Goal: Navigation & Orientation: Find specific page/section

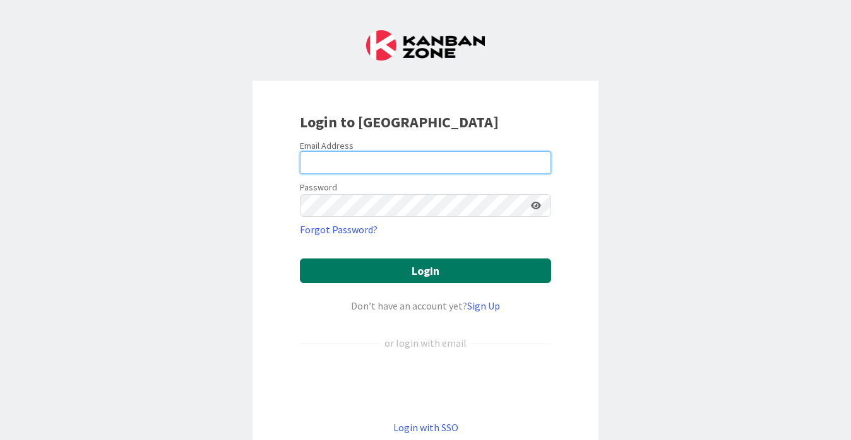
type input "[PERSON_NAME][EMAIL_ADDRESS][PERSON_NAME][DOMAIN_NAME]"
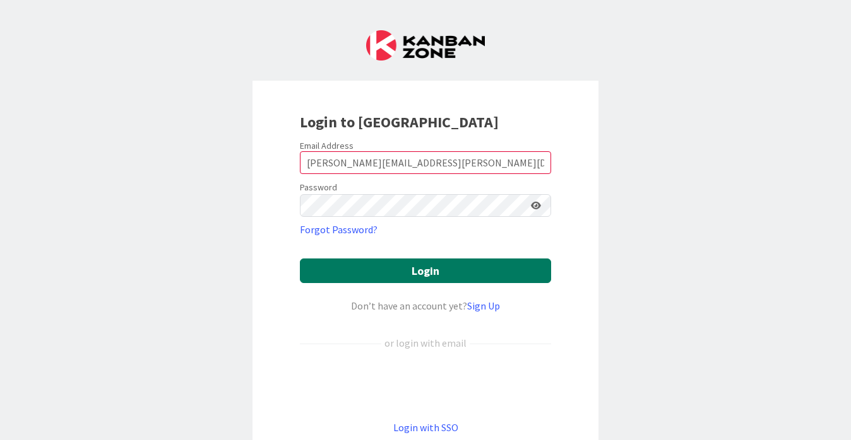
click at [517, 265] on button "Login" at bounding box center [425, 271] width 251 height 25
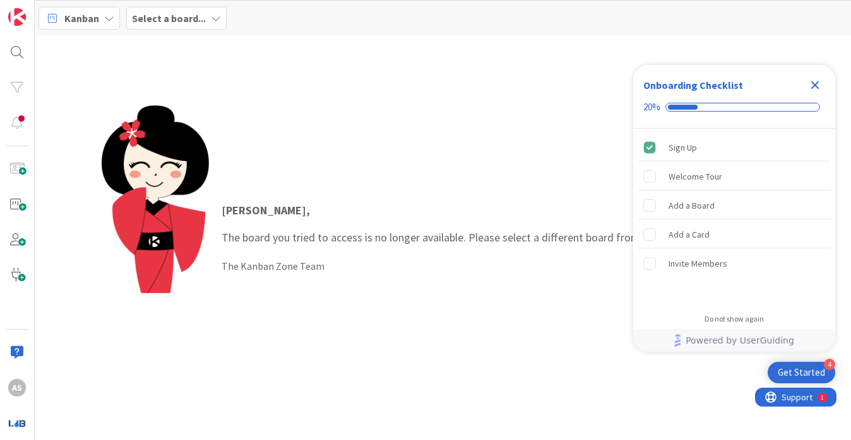
click at [651, 85] on icon "Close Checklist" at bounding box center [815, 85] width 8 height 8
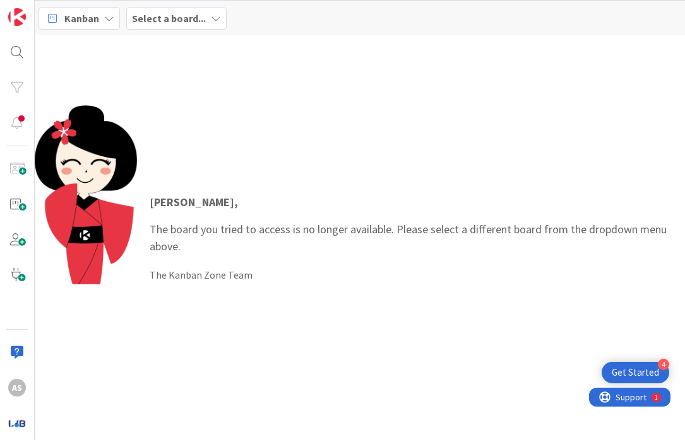
click at [175, 18] on b "Select a board..." at bounding box center [169, 18] width 74 height 13
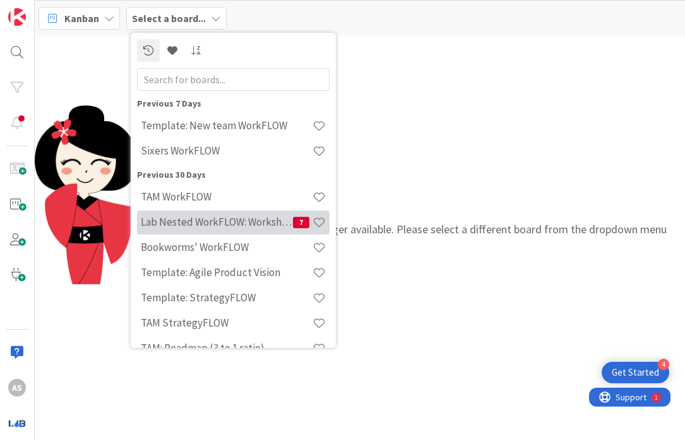
click at [231, 223] on h4 "Lab Nested WorkFLOW: Workshop" at bounding box center [217, 222] width 152 height 13
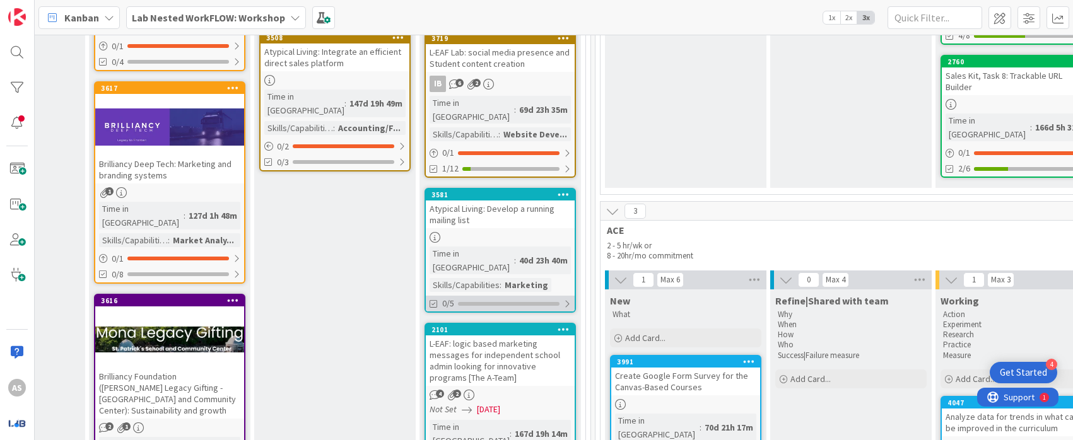
scroll to position [126, 1458]
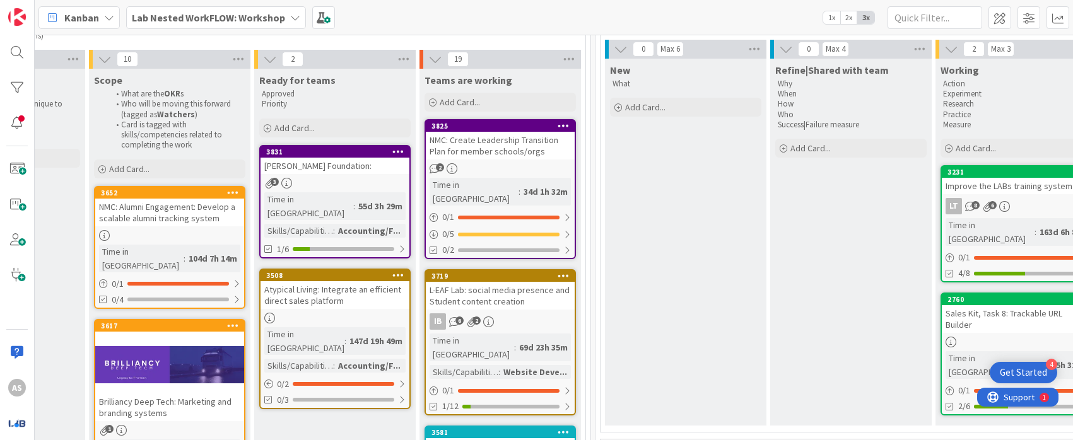
click at [350, 166] on div "Mona Foundation:" at bounding box center [335, 166] width 149 height 16
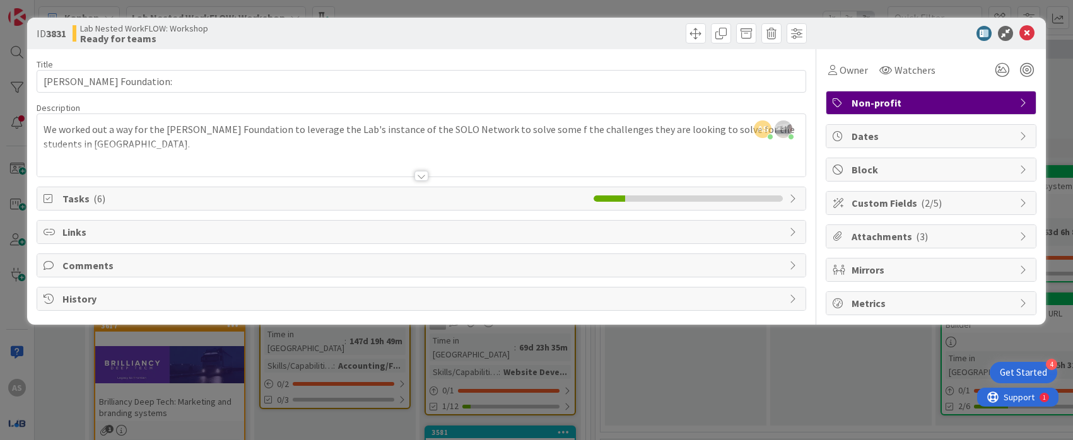
click at [420, 180] on div at bounding box center [422, 176] width 14 height 10
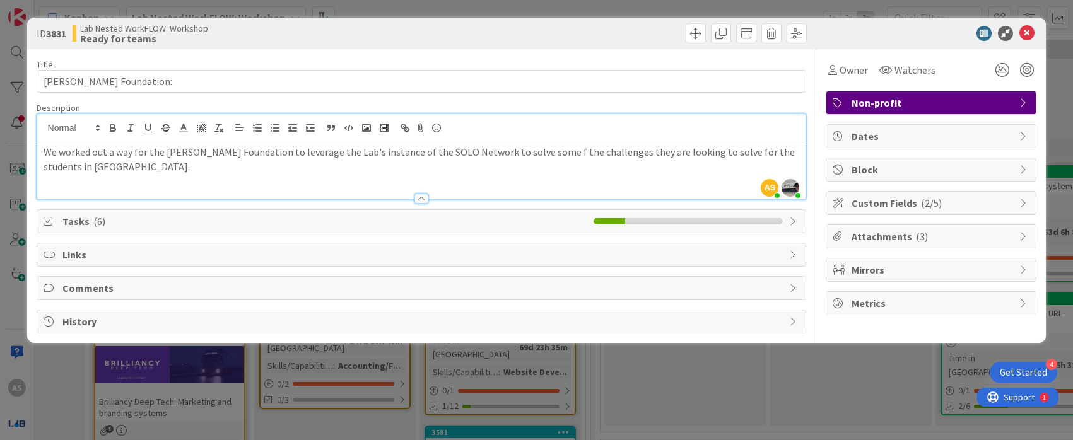
click at [162, 224] on span "Tasks ( 6 )" at bounding box center [325, 221] width 526 height 15
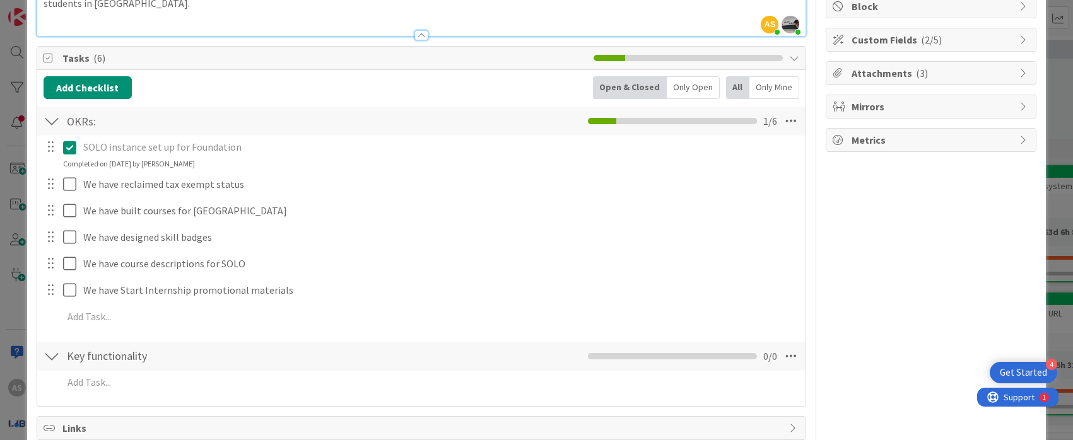
scroll to position [257, 0]
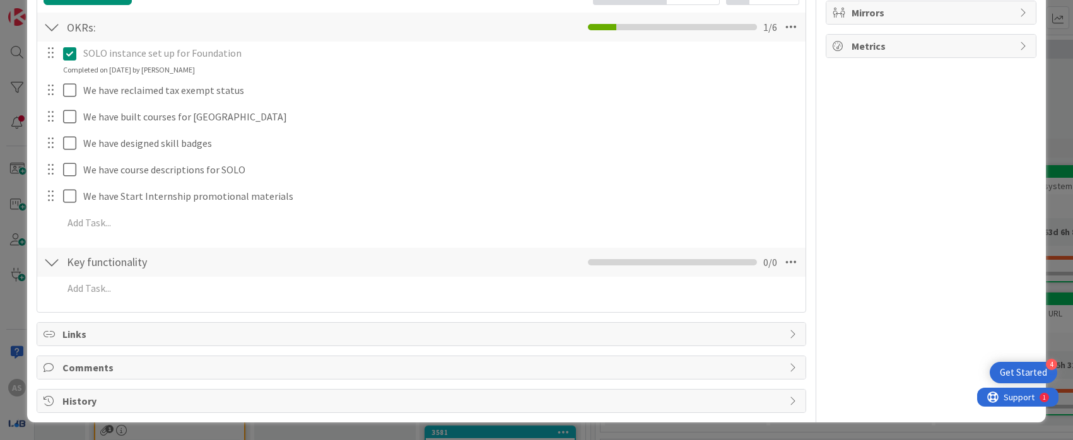
click at [651, 343] on div "Links" at bounding box center [421, 334] width 769 height 23
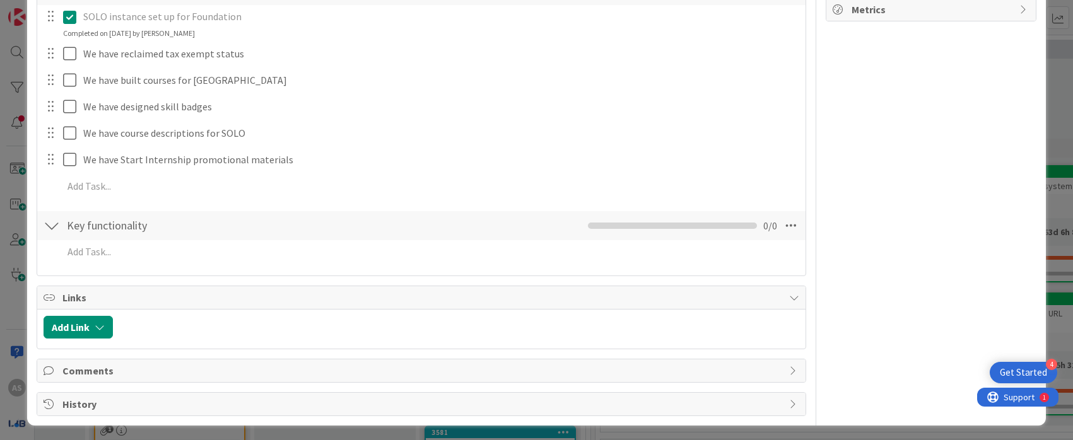
scroll to position [297, 0]
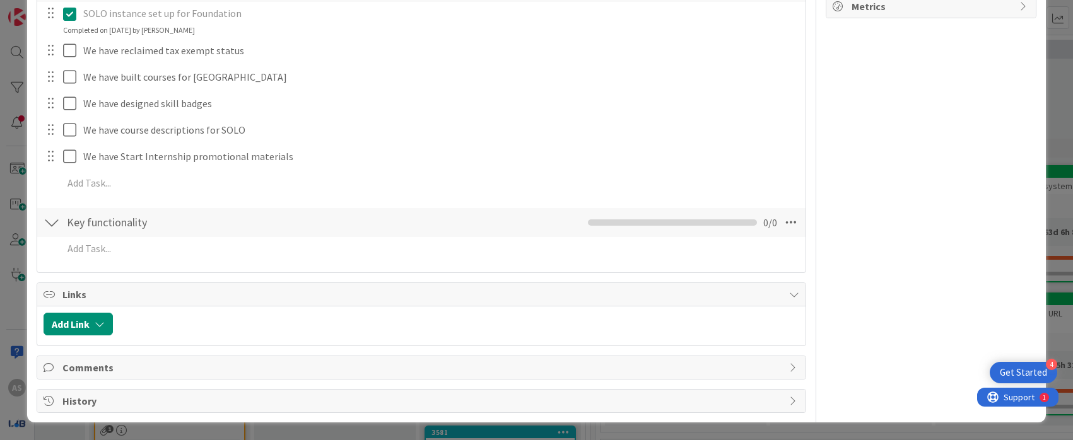
click at [651, 364] on span "Comments" at bounding box center [422, 367] width 721 height 15
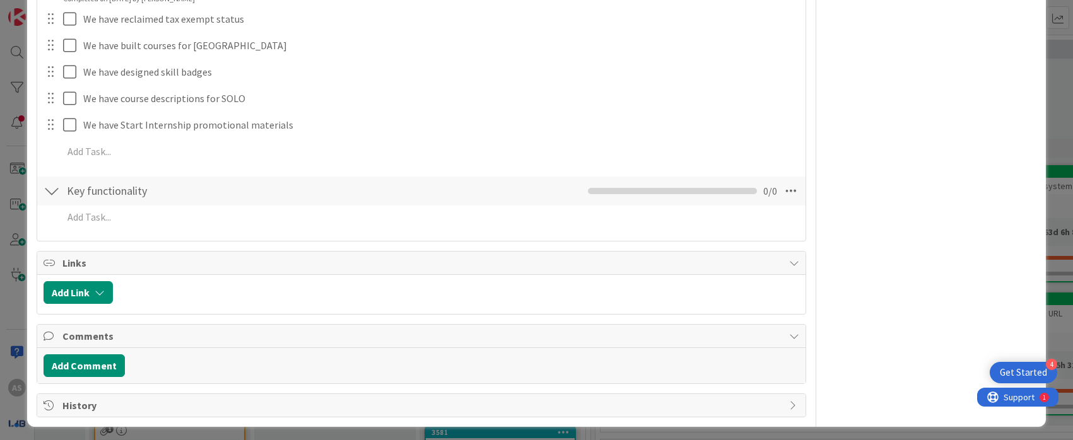
scroll to position [333, 0]
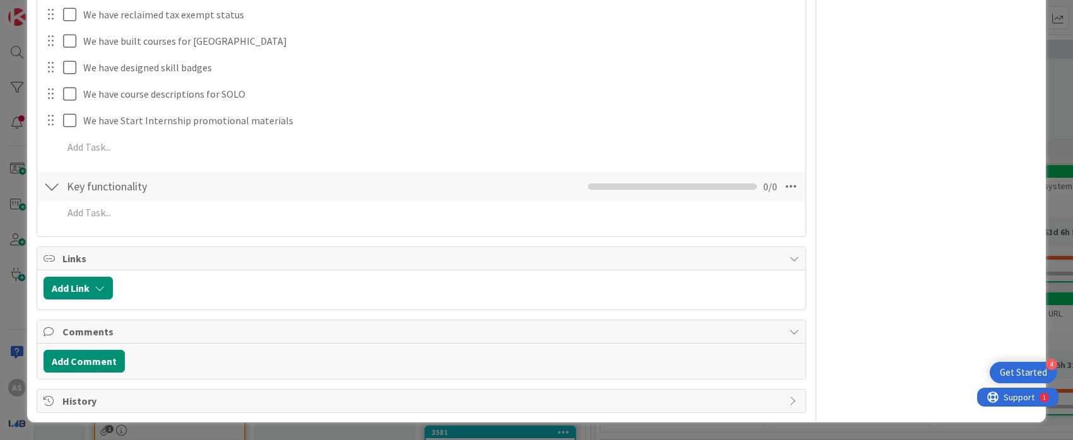
click at [628, 399] on span "History" at bounding box center [422, 401] width 721 height 15
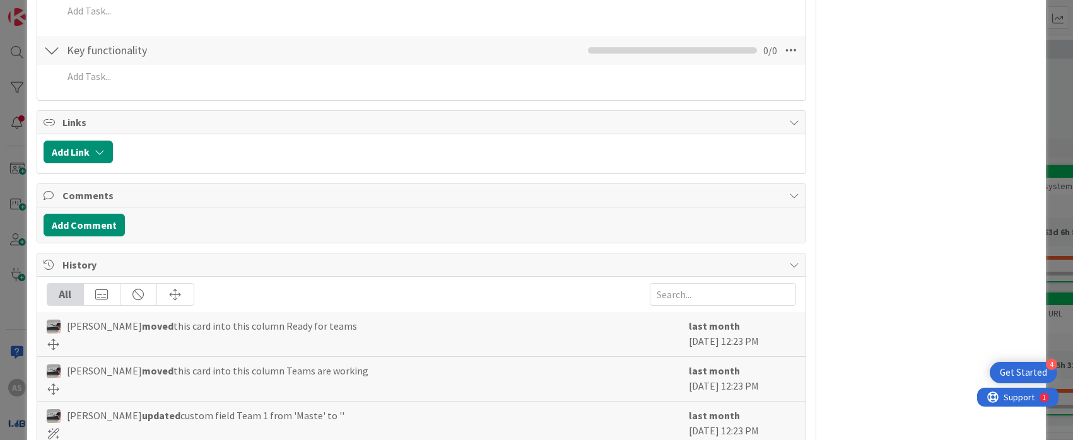
scroll to position [620, 0]
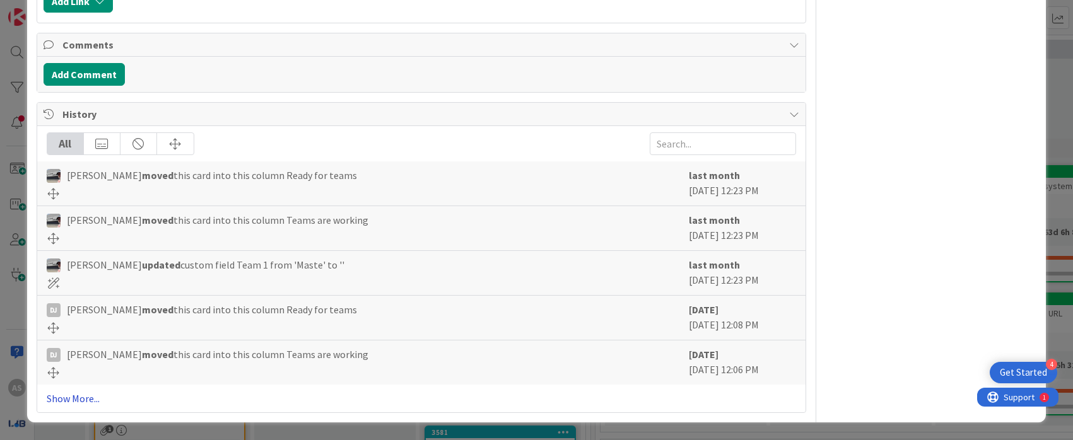
click at [89, 397] on link "Show More..." at bounding box center [422, 398] width 750 height 15
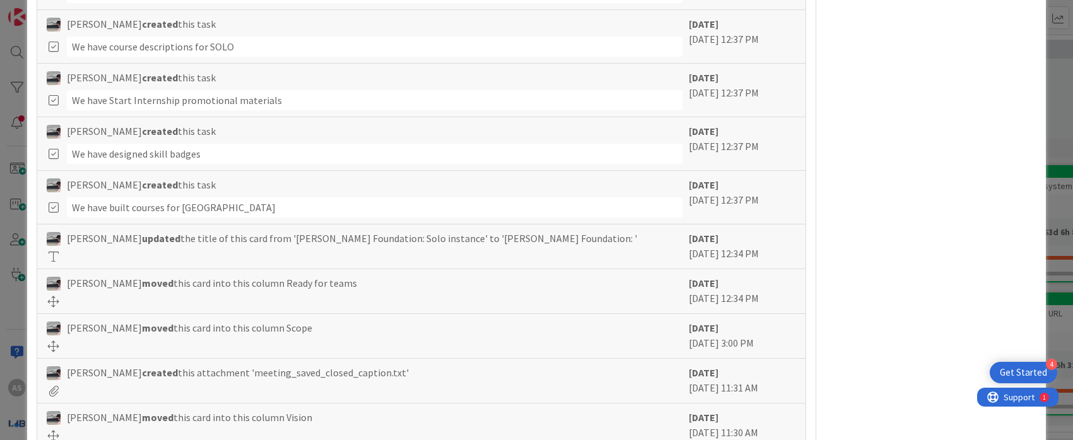
scroll to position [1790, 0]
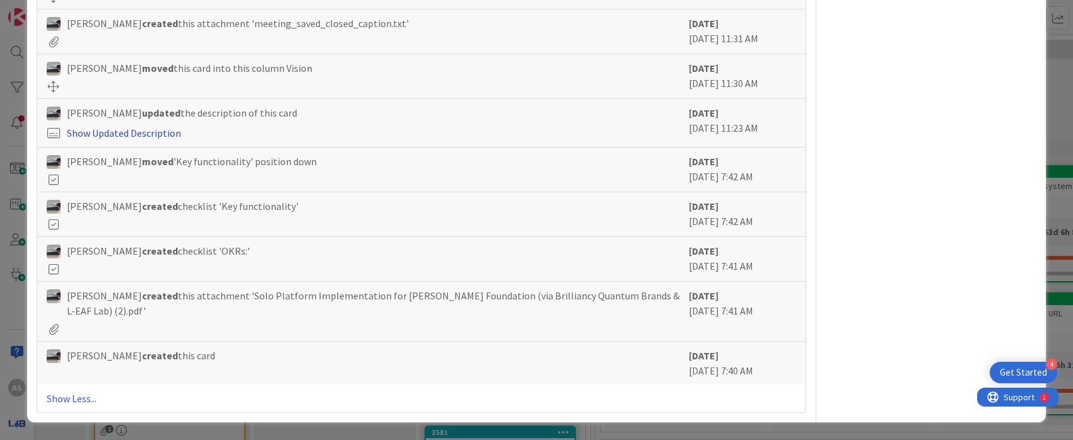
click at [124, 134] on link "Show Updated Description" at bounding box center [124, 133] width 114 height 13
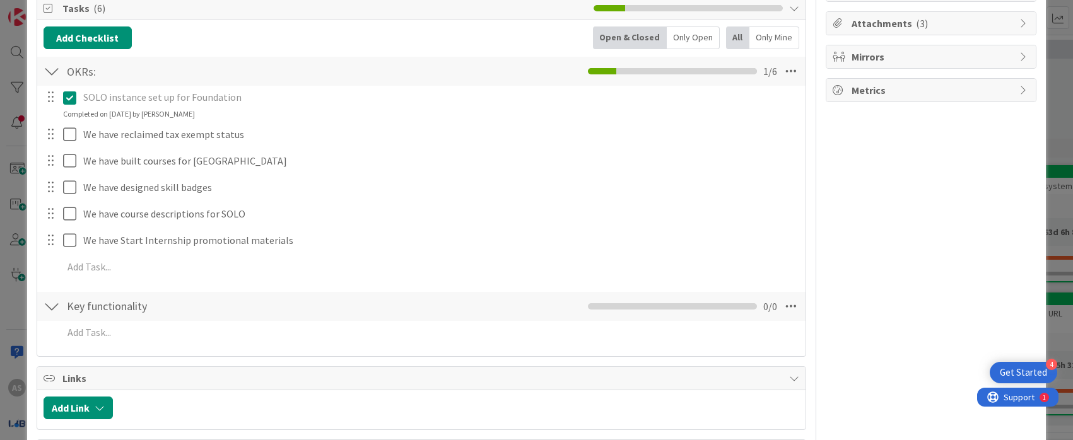
scroll to position [0, 0]
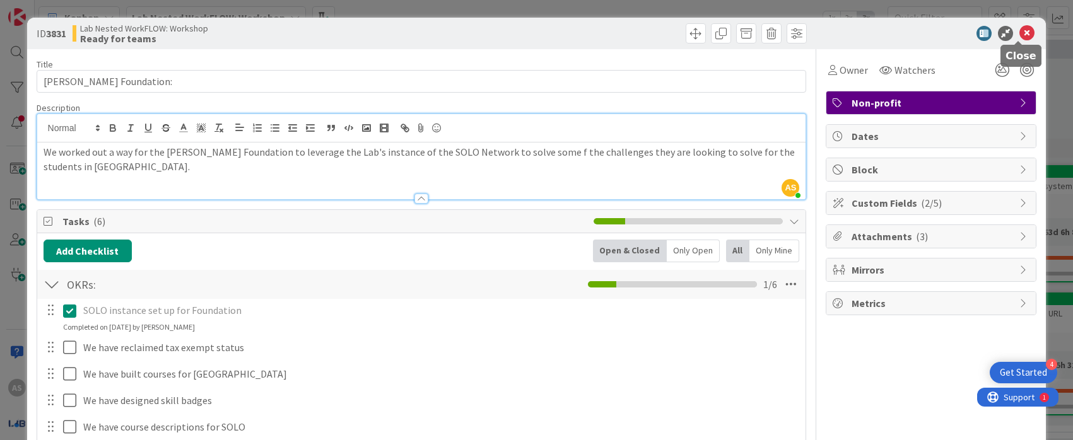
drag, startPoint x: 1022, startPoint y: 37, endPoint x: 709, endPoint y: 201, distance: 354.2
click at [651, 37] on icon at bounding box center [1027, 33] width 15 height 15
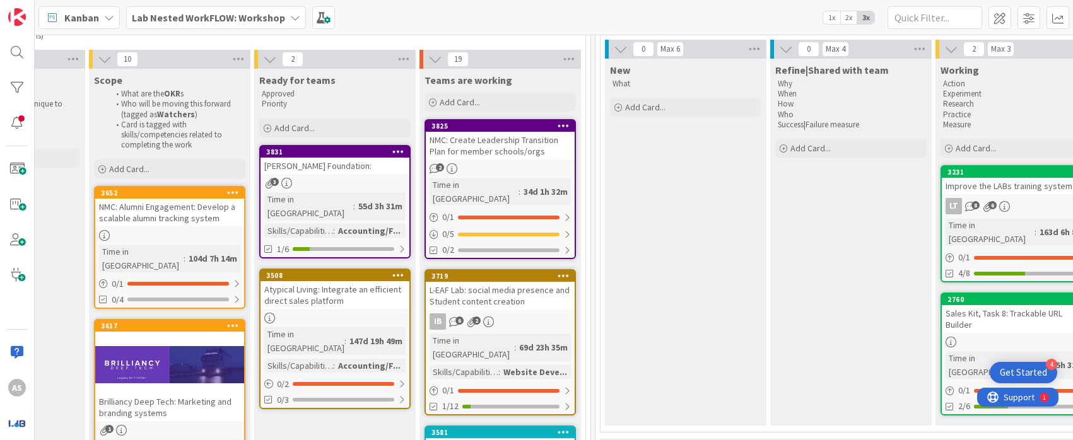
click at [305, 281] on div "Atypical Living: Integrate an efficient direct sales platform" at bounding box center [335, 295] width 149 height 28
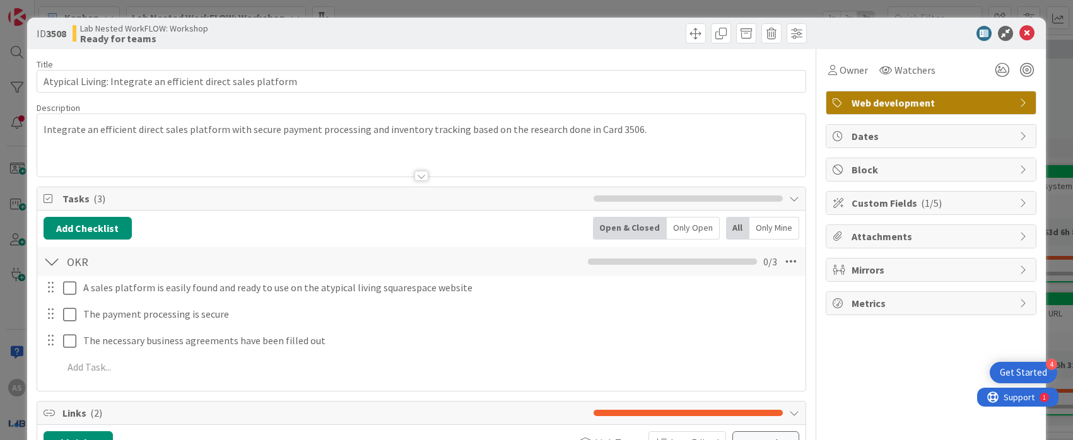
click at [423, 177] on div at bounding box center [422, 176] width 14 height 10
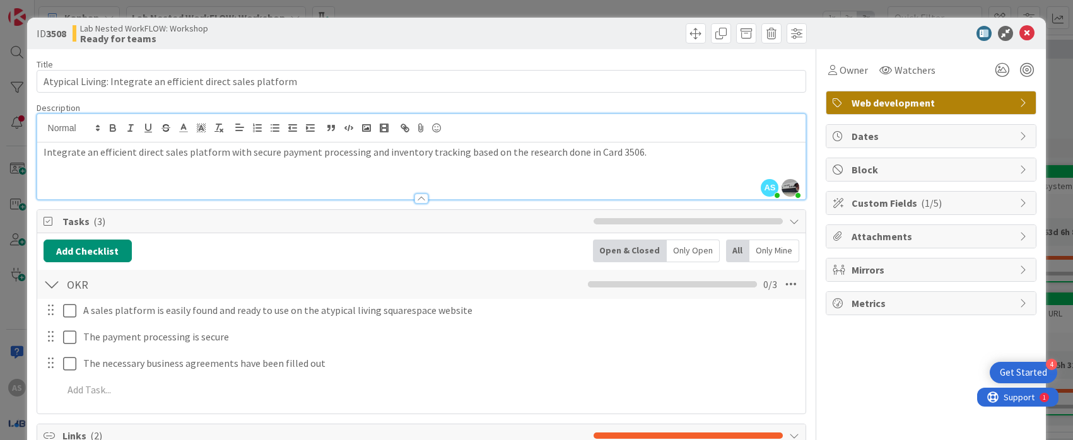
click at [419, 194] on div at bounding box center [422, 199] width 14 height 10
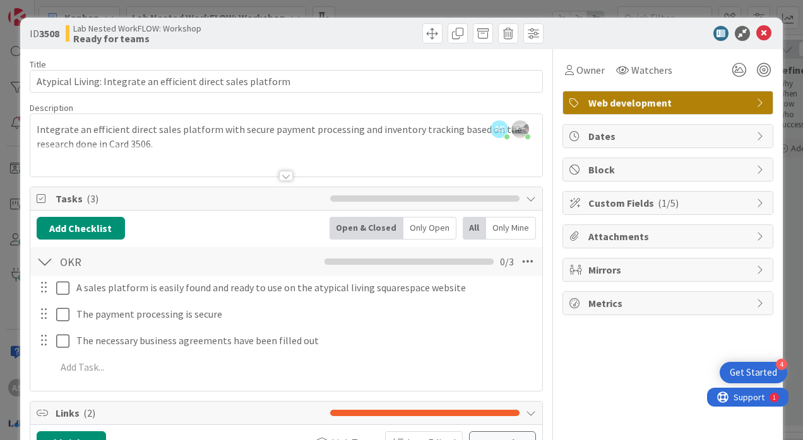
click at [252, 28] on div "Lab Nested WorkFLOW: Workshop Ready for teams" at bounding box center [175, 33] width 218 height 20
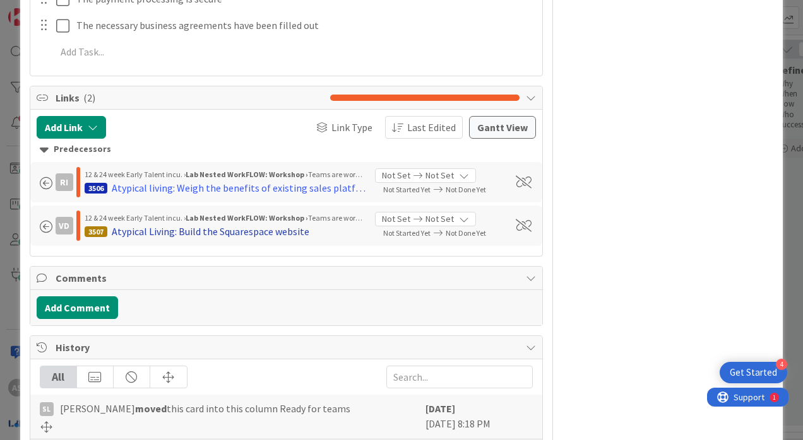
scroll to position [379, 0]
